Goal: Information Seeking & Learning: Find specific fact

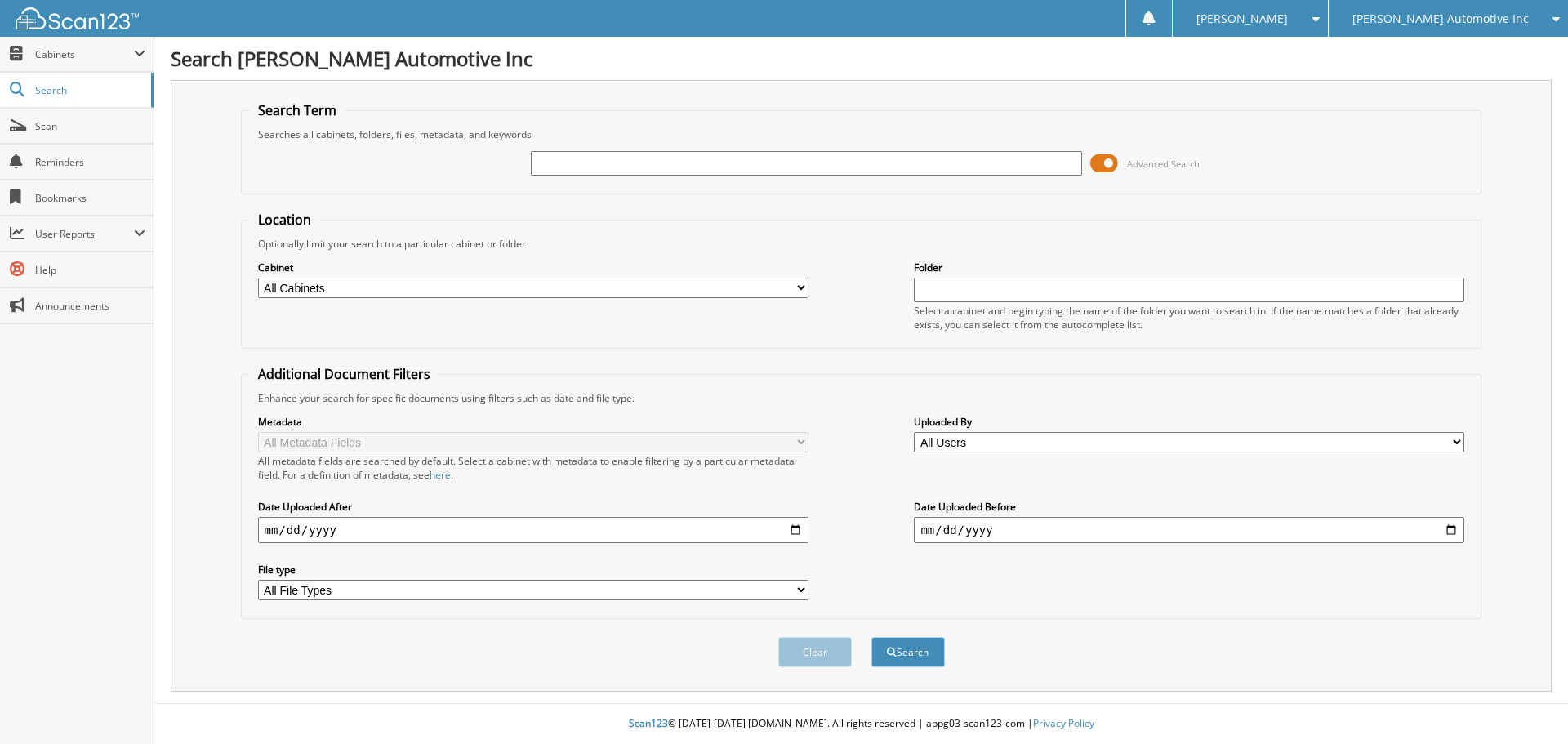
click at [650, 171] on input "text" at bounding box center [806, 163] width 550 height 25
type input "1615074"
click at [871, 637] on button "Search" at bounding box center [908, 652] width 74 height 30
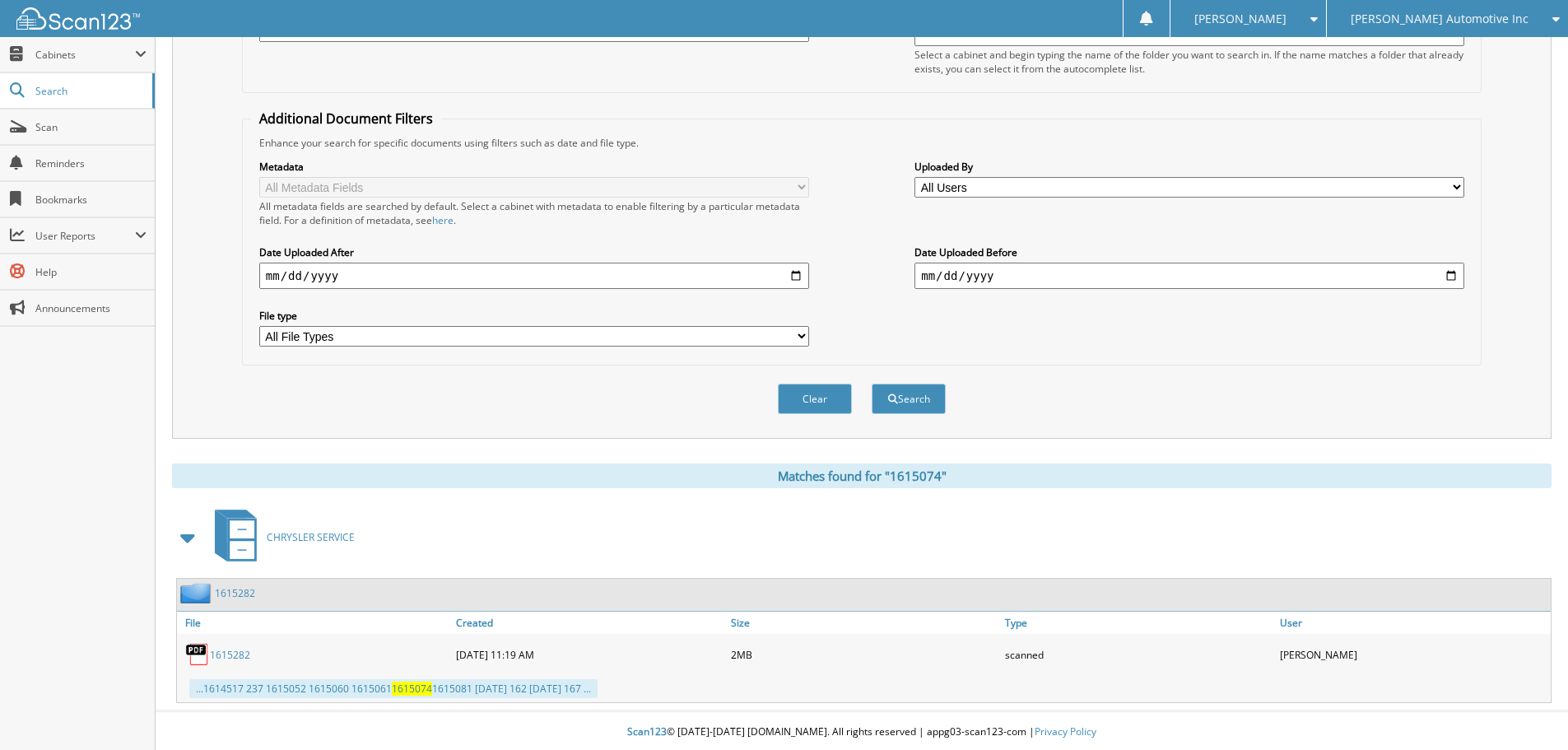
scroll to position [262, 0]
click at [418, 689] on span "1615074" at bounding box center [412, 686] width 41 height 14
click at [231, 649] on link "1615282" at bounding box center [230, 652] width 41 height 14
click at [195, 689] on div "...1614517 237 1615052 1615060 1615061 1615074 1615081 [DATE] 162 [DATE] 167 ..." at bounding box center [393, 686] width 409 height 19
click at [199, 690] on div "...1614517 237 1615052 1615060 1615061 1615074 1615081 [DATE] 162 [DATE] 167 ..." at bounding box center [393, 686] width 409 height 19
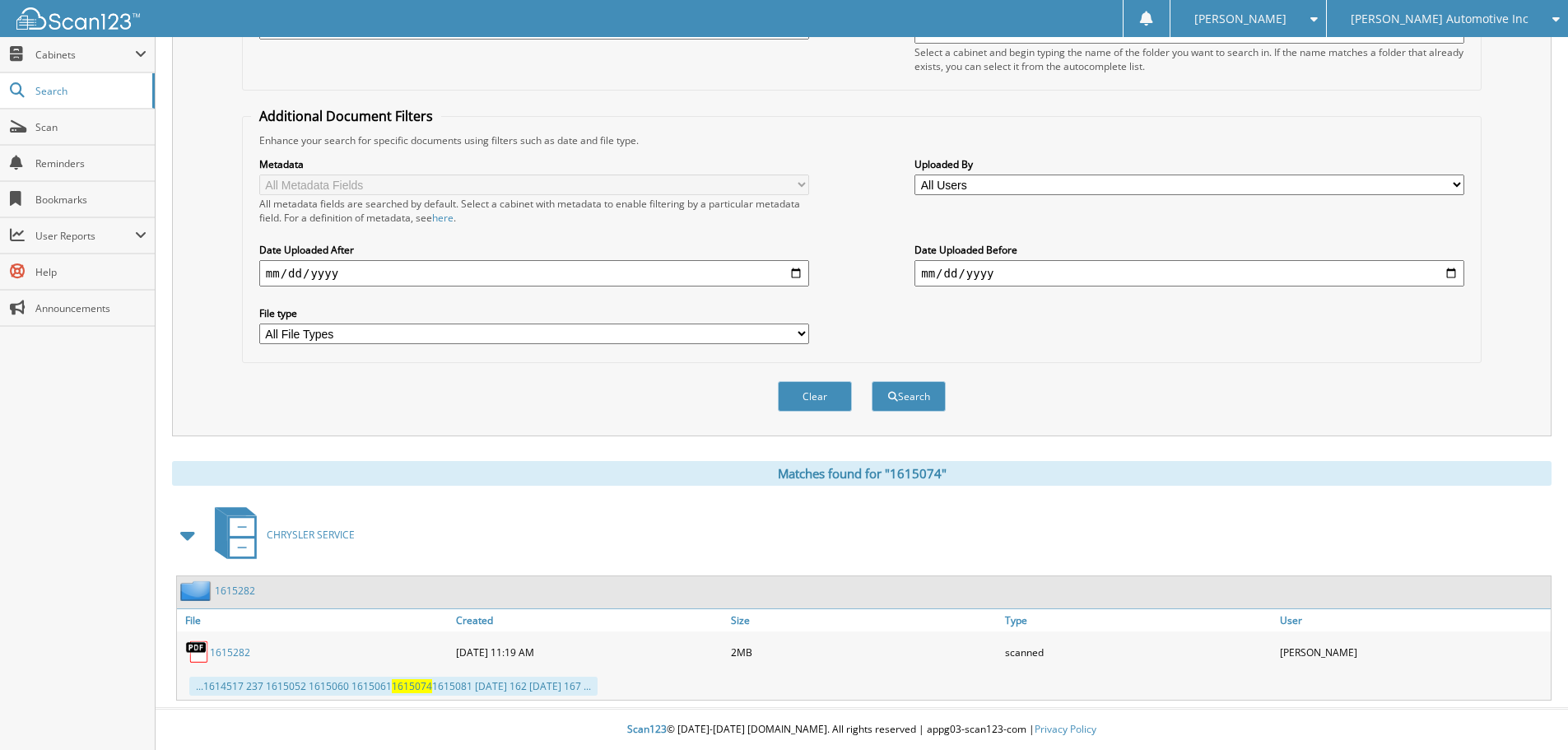
click at [199, 690] on div "...1614517 237 1615052 1615060 1615061 1615074 1615081 [DATE] 162 [DATE] 167 ..." at bounding box center [393, 686] width 409 height 19
click at [645, 643] on div "[DATE] 11:19 AM" at bounding box center [590, 651] width 275 height 33
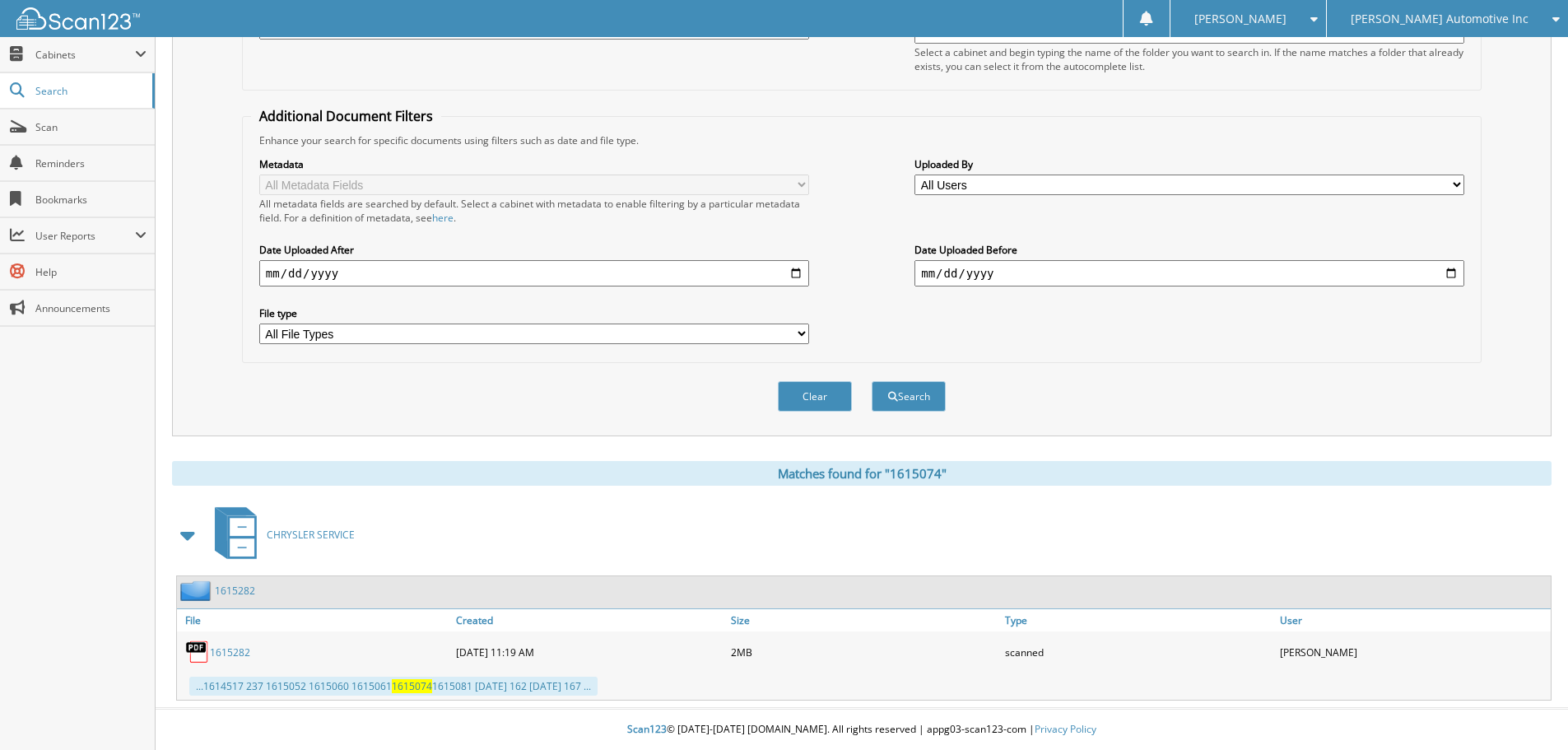
click at [228, 652] on link "1615282" at bounding box center [230, 652] width 41 height 14
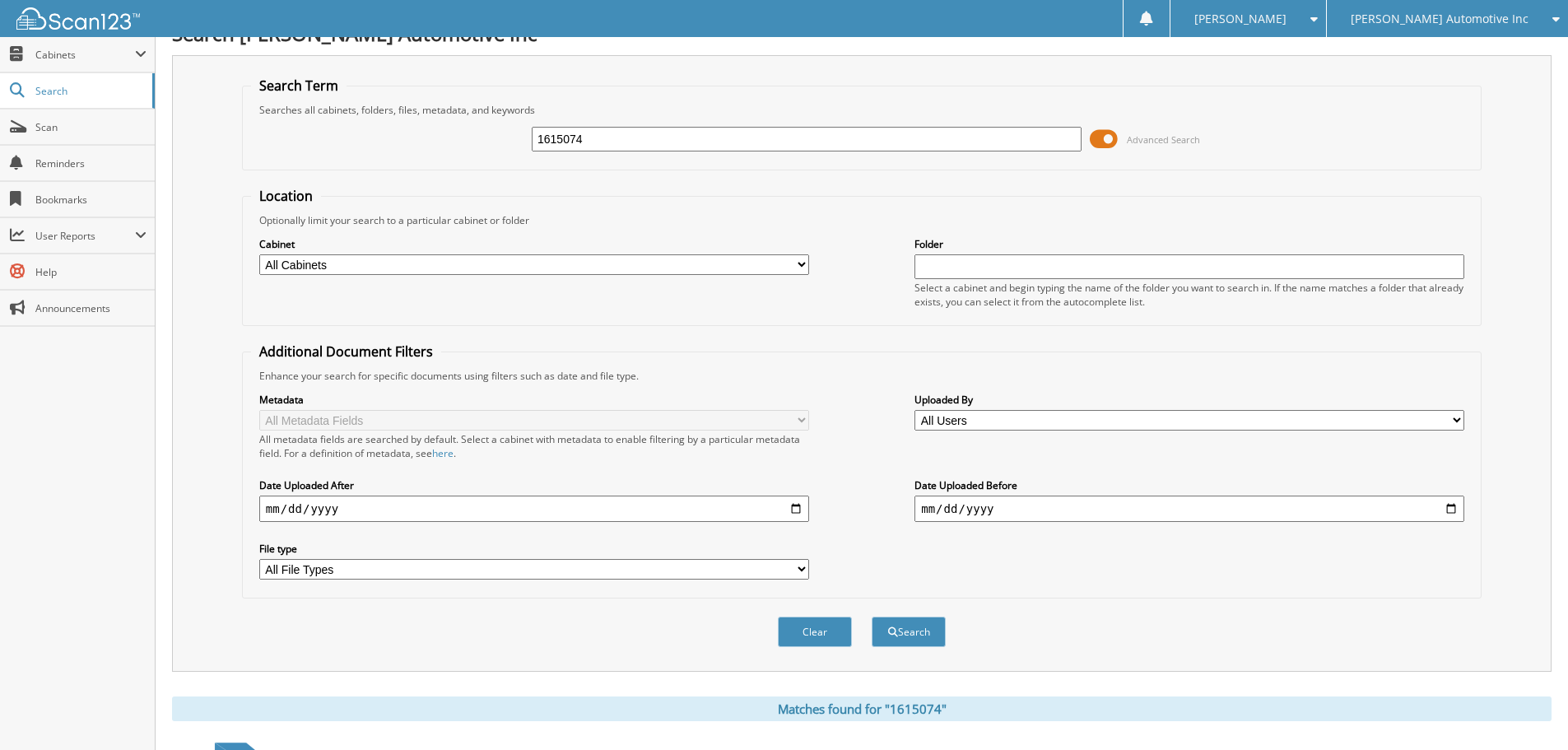
scroll to position [0, 0]
